Goal: Information Seeking & Learning: Understand process/instructions

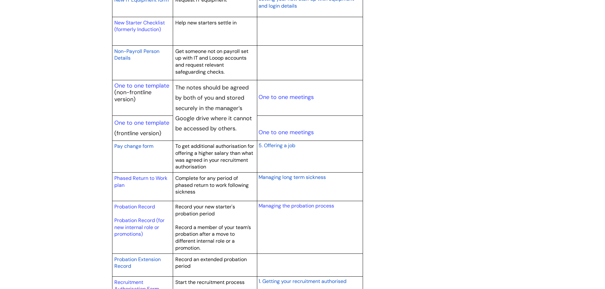
scroll to position [762, 0]
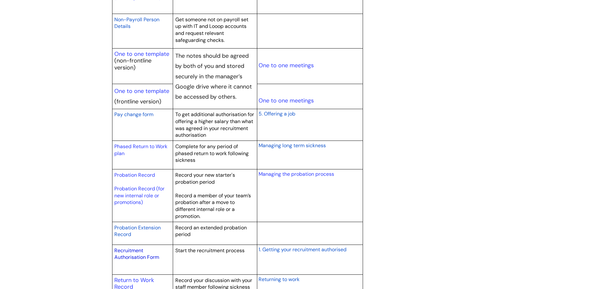
click at [135, 258] on link "Recruitment Authorisation Form" at bounding box center [136, 254] width 45 height 14
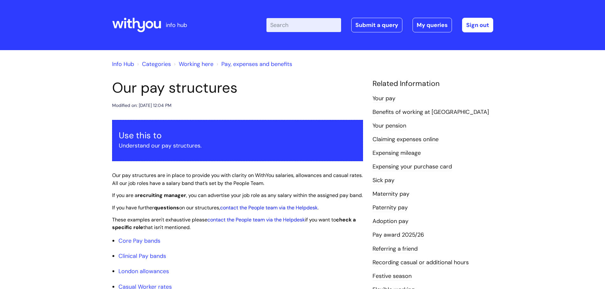
click at [276, 26] on input "Enter your search term here..." at bounding box center [303, 25] width 75 height 14
type input "learning"
click button "Search" at bounding box center [0, 0] width 0 height 0
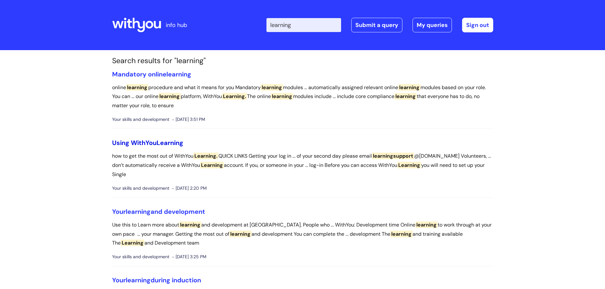
click at [150, 140] on link "Using WithYou Learning" at bounding box center [147, 143] width 71 height 8
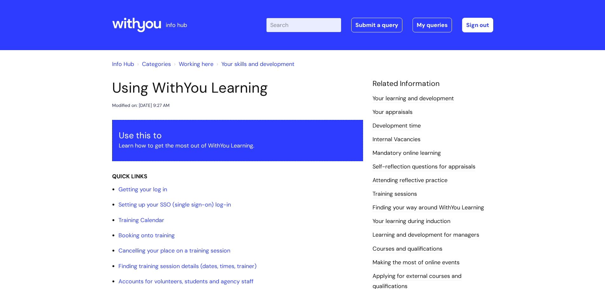
click at [474, 207] on link "Finding your way around WithYou Learning" at bounding box center [427, 208] width 111 height 8
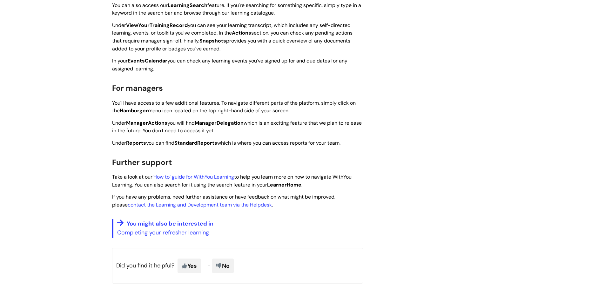
scroll to position [413, 0]
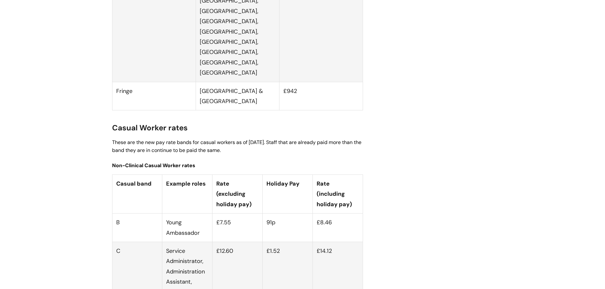
scroll to position [1619, 0]
